Goal: Task Accomplishment & Management: Manage account settings

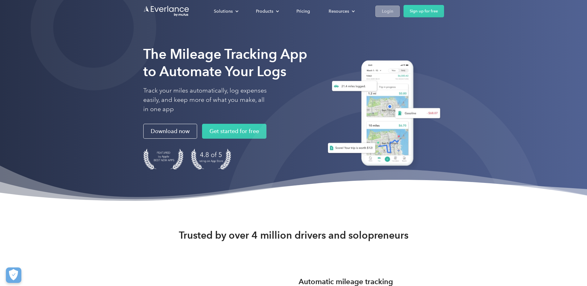
click at [389, 7] on link "Login" at bounding box center [387, 11] width 24 height 11
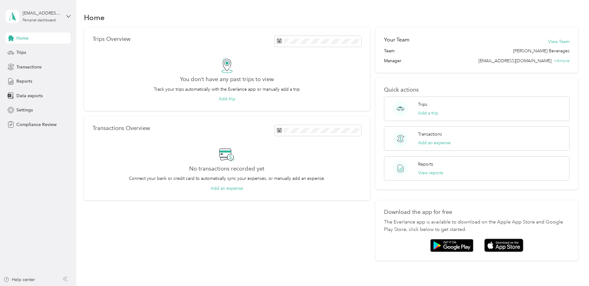
click at [65, 19] on div "[EMAIL_ADDRESS][DOMAIN_NAME] Personal dashboard" at bounding box center [38, 17] width 65 height 22
click at [40, 58] on div "Team dashboard Log out" at bounding box center [71, 57] width 122 height 25
click at [64, 16] on div "[EMAIL_ADDRESS][DOMAIN_NAME] Personal dashboard" at bounding box center [38, 17] width 65 height 22
click at [35, 61] on div "Log out" at bounding box center [71, 64] width 122 height 11
